Goal: Information Seeking & Learning: Learn about a topic

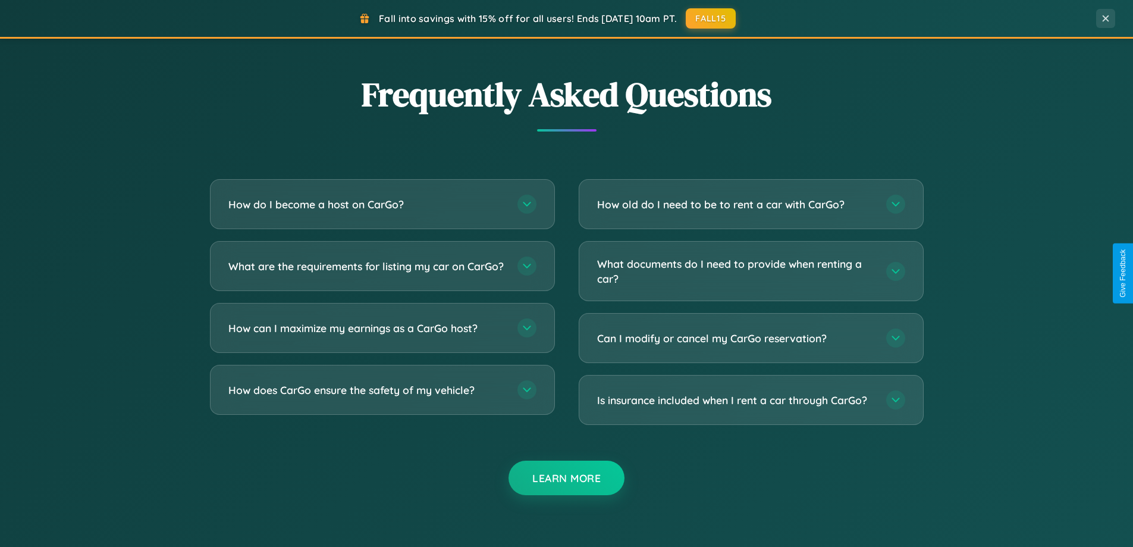
scroll to position [2288, 0]
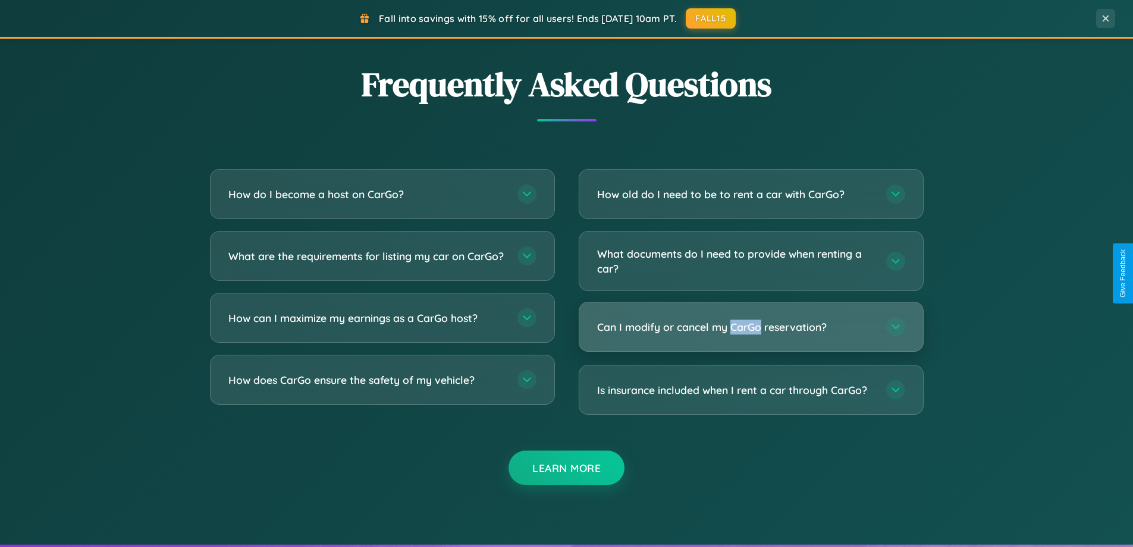
click at [750, 327] on h3 "Can I modify or cancel my CarGo reservation?" at bounding box center [735, 326] width 277 height 15
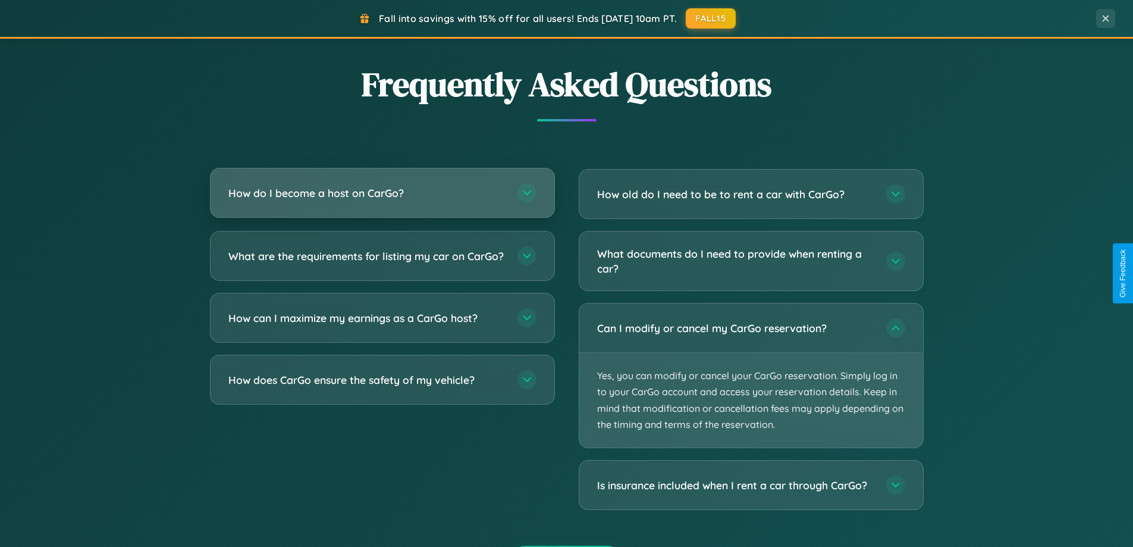
click at [382, 193] on h3 "How do I become a host on CarGo?" at bounding box center [366, 193] width 277 height 15
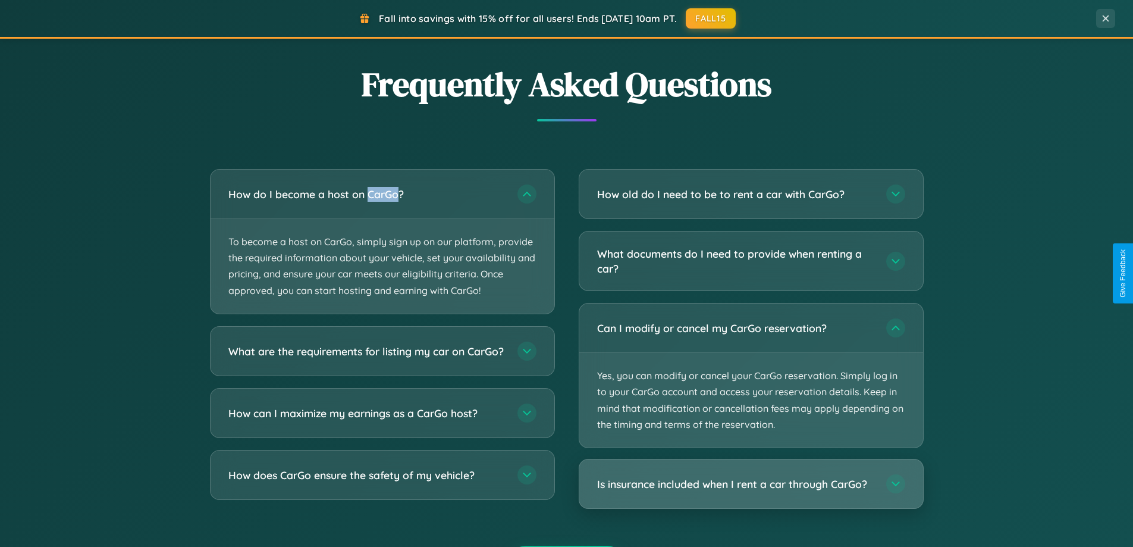
click at [750, 484] on h3 "Is insurance included when I rent a car through CarGo?" at bounding box center [735, 483] width 277 height 15
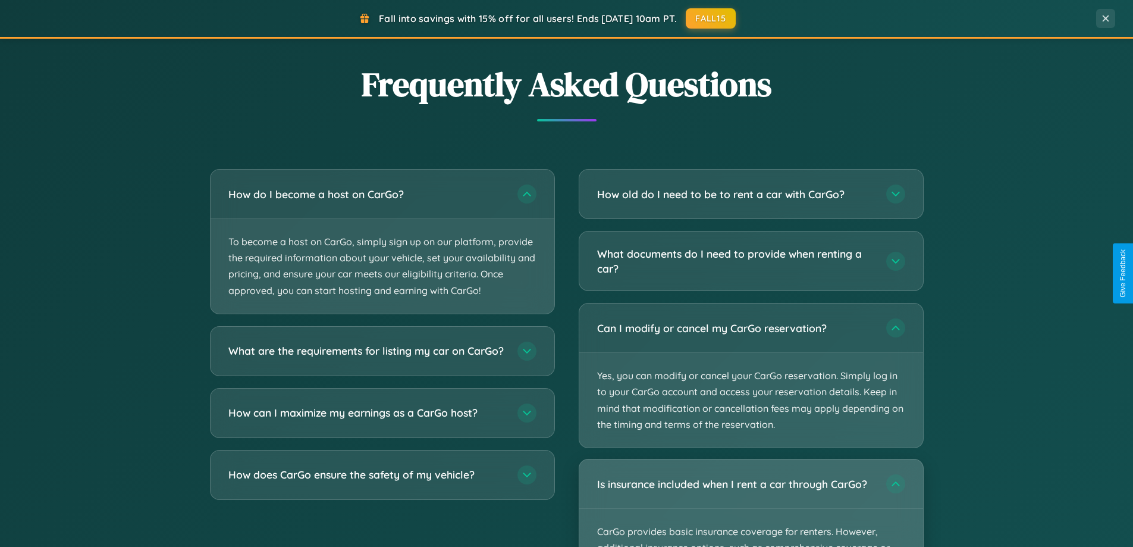
click at [750, 503] on div "Is insurance included when I rent a car through CarGo?" at bounding box center [751, 483] width 344 height 49
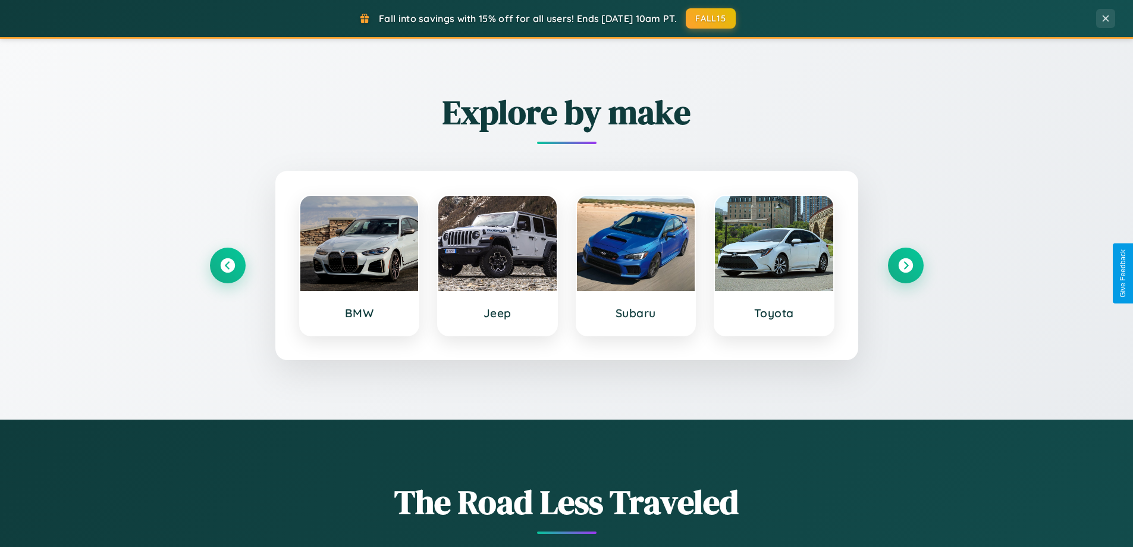
scroll to position [513, 0]
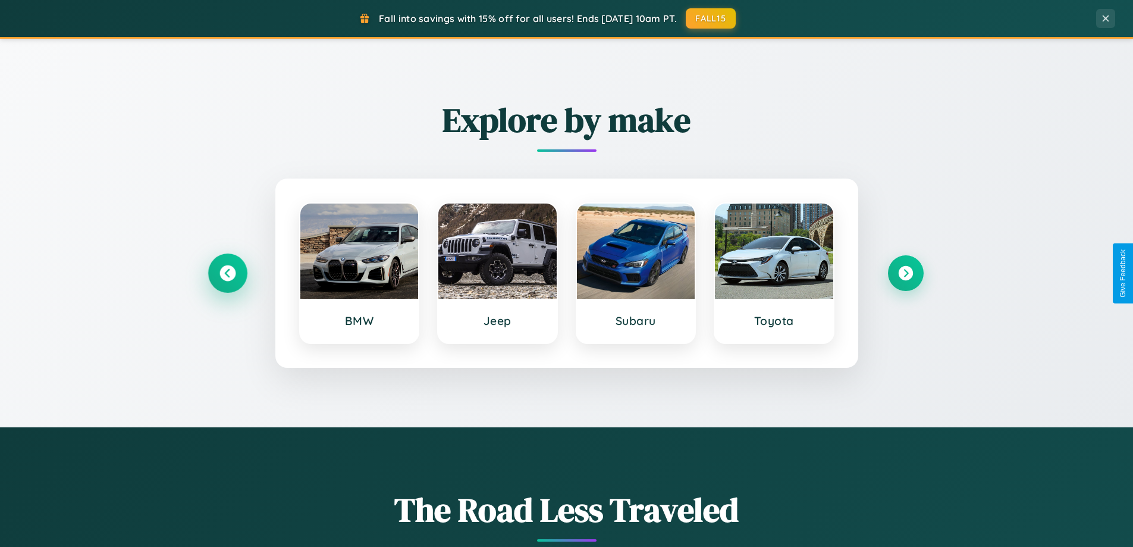
click at [227, 273] on icon at bounding box center [227, 273] width 16 height 16
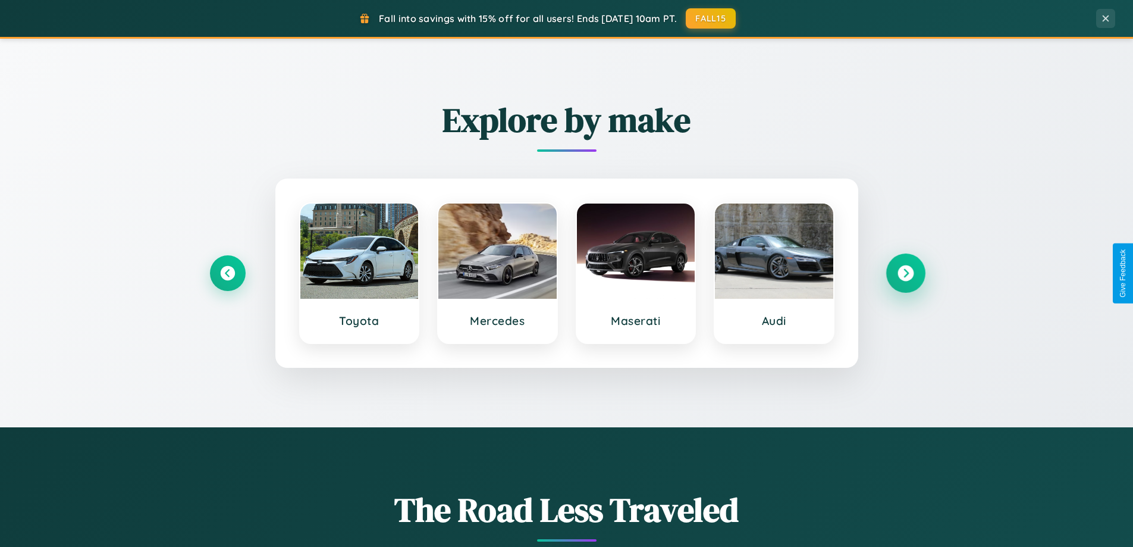
click at [905, 273] on icon at bounding box center [905, 273] width 16 height 16
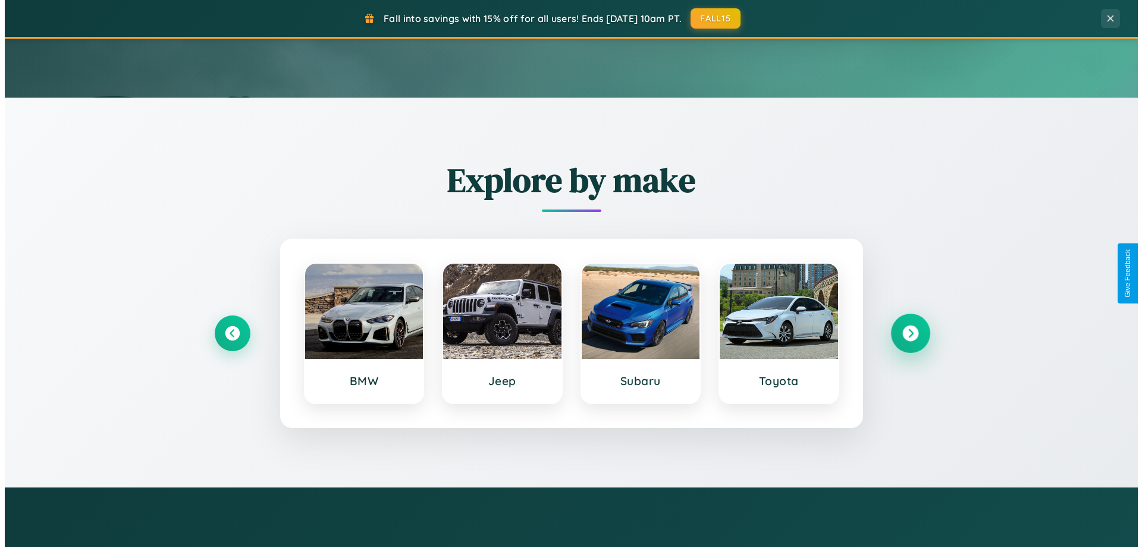
scroll to position [0, 0]
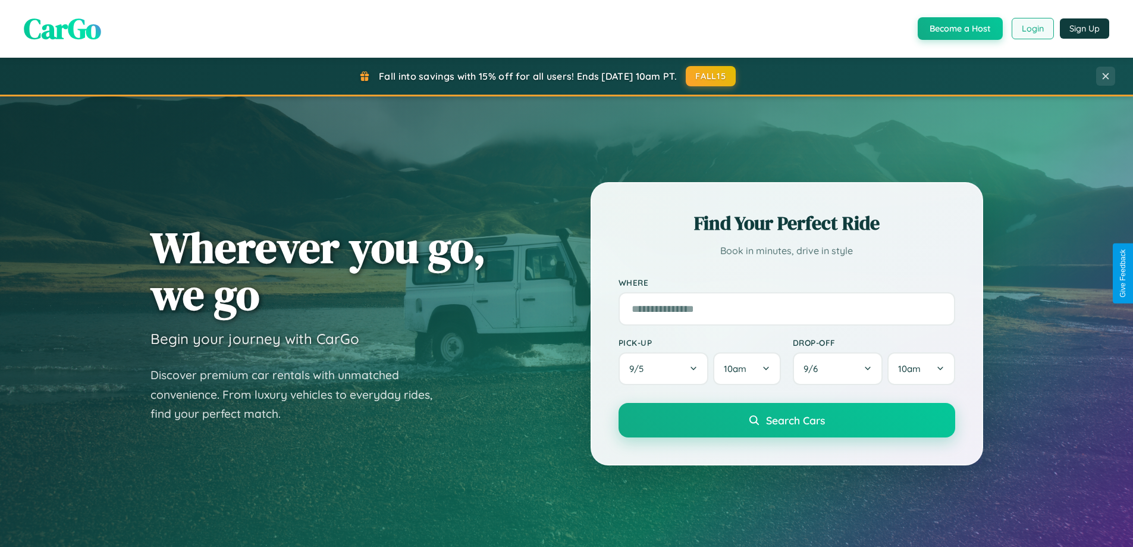
click at [1032, 29] on button "Login" at bounding box center [1033, 28] width 42 height 21
